Goal: Navigation & Orientation: Find specific page/section

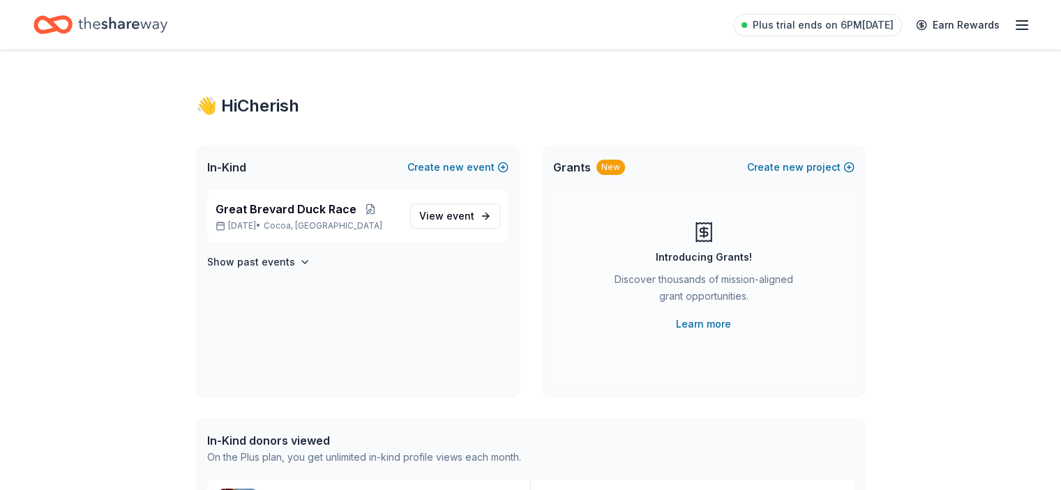
click at [1016, 21] on line "button" at bounding box center [1021, 21] width 11 height 0
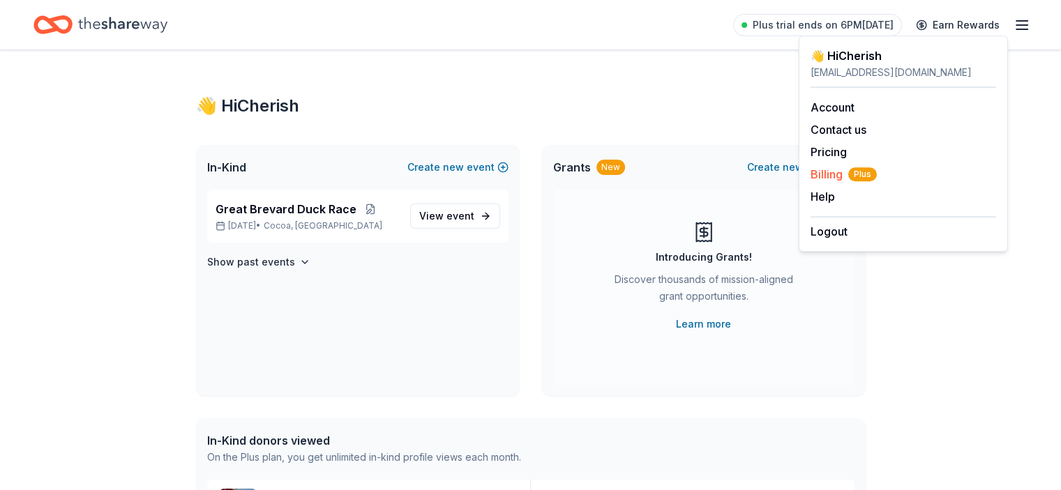
click at [824, 178] on span "Billing Plus" at bounding box center [844, 174] width 66 height 17
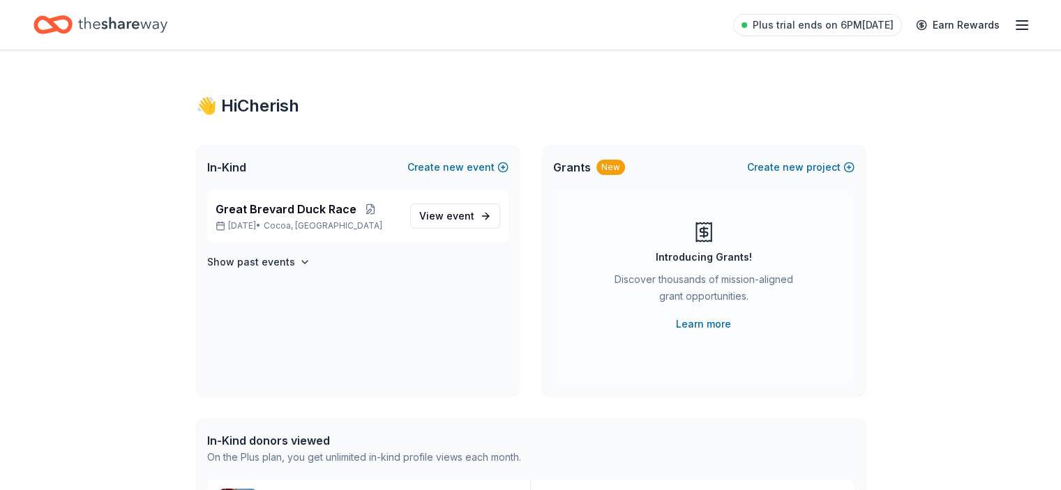
click at [149, 22] on icon "Home" at bounding box center [122, 24] width 89 height 29
click at [73, 24] on icon "Home" at bounding box center [52, 24] width 39 height 33
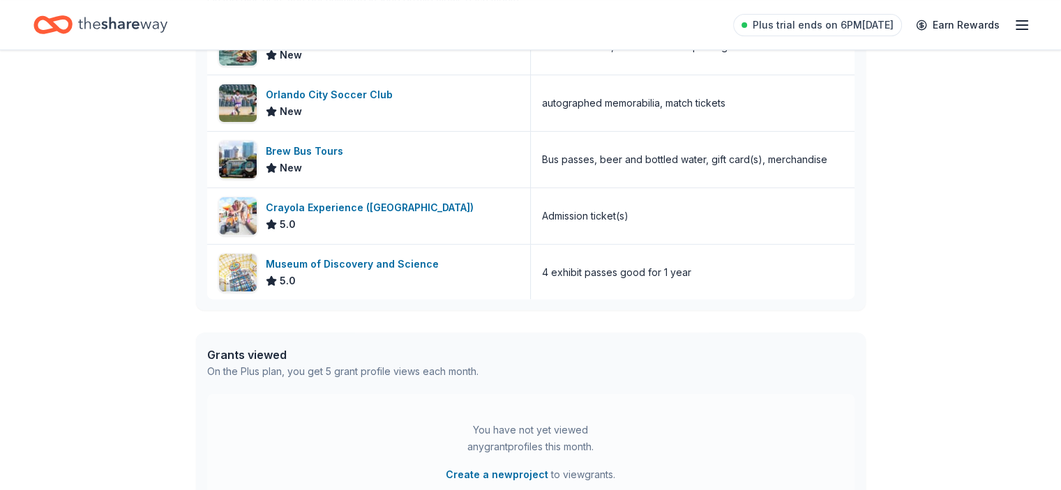
scroll to position [354, 0]
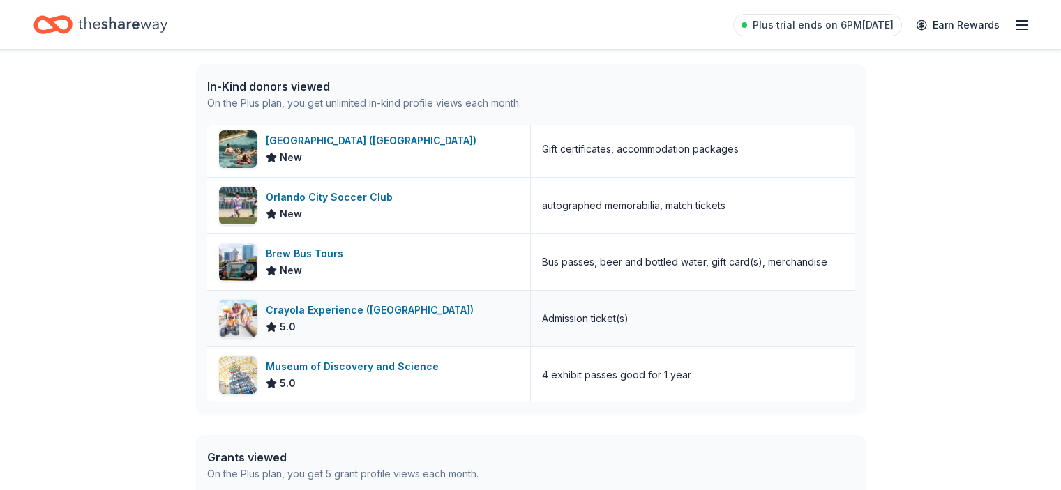
click at [371, 316] on div "Crayola Experience ([GEOGRAPHIC_DATA])" at bounding box center [372, 310] width 213 height 17
click at [959, 23] on link "Earn Rewards" at bounding box center [957, 25] width 100 height 25
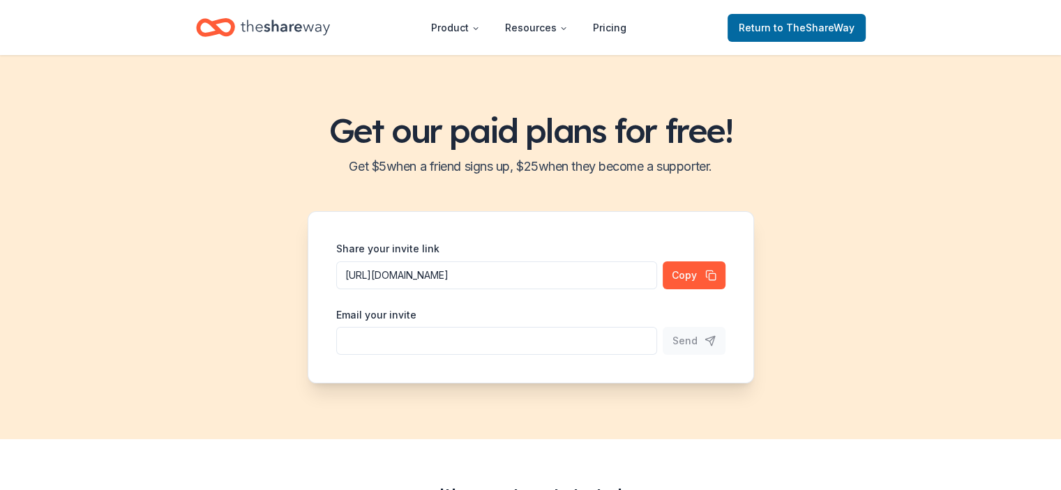
click at [997, 21] on header "Product Resources Pricing Return to TheShareWay" at bounding box center [530, 27] width 1061 height 55
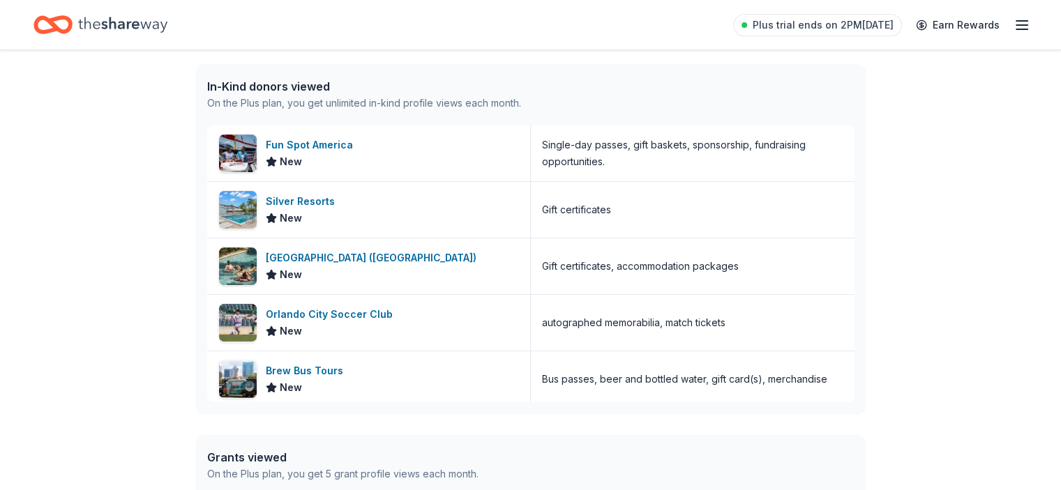
click at [1016, 25] on line "button" at bounding box center [1021, 25] width 11 height 0
